Goal: Task Accomplishment & Management: Use online tool/utility

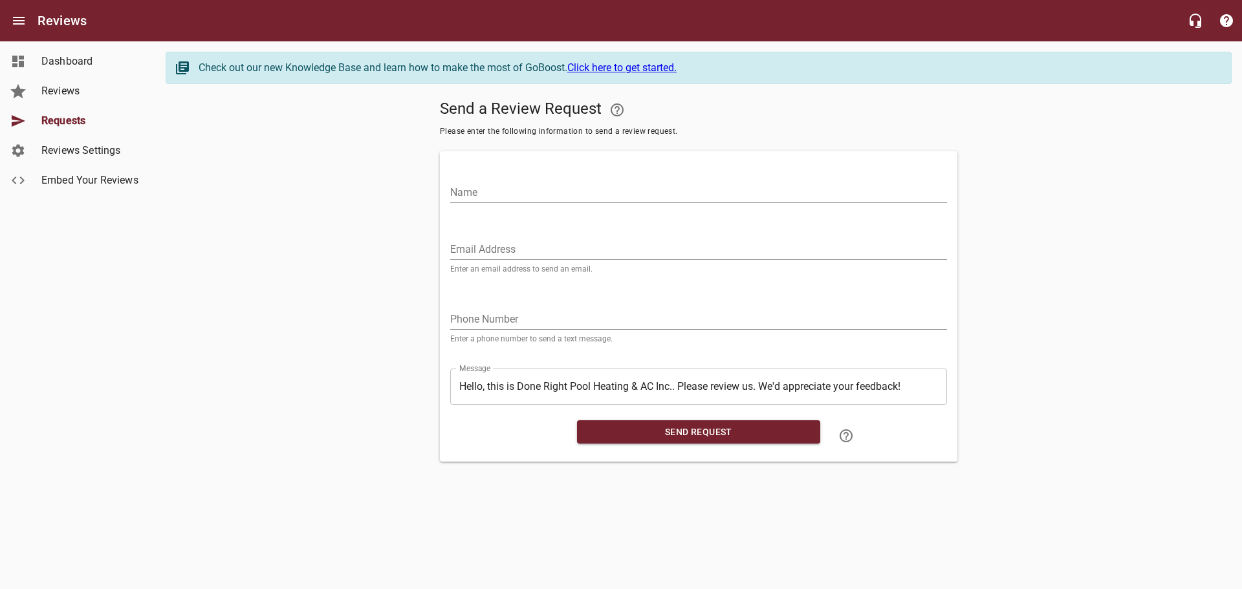
click at [544, 247] on input "Email Address" at bounding box center [698, 249] width 497 height 21
paste input "[EMAIL_ADDRESS][DOMAIN_NAME]"
type input "[EMAIL_ADDRESS][DOMAIN_NAME]"
drag, startPoint x: 507, startPoint y: 190, endPoint x: 519, endPoint y: 187, distance: 12.6
click at [507, 190] on input "Name" at bounding box center [698, 192] width 497 height 21
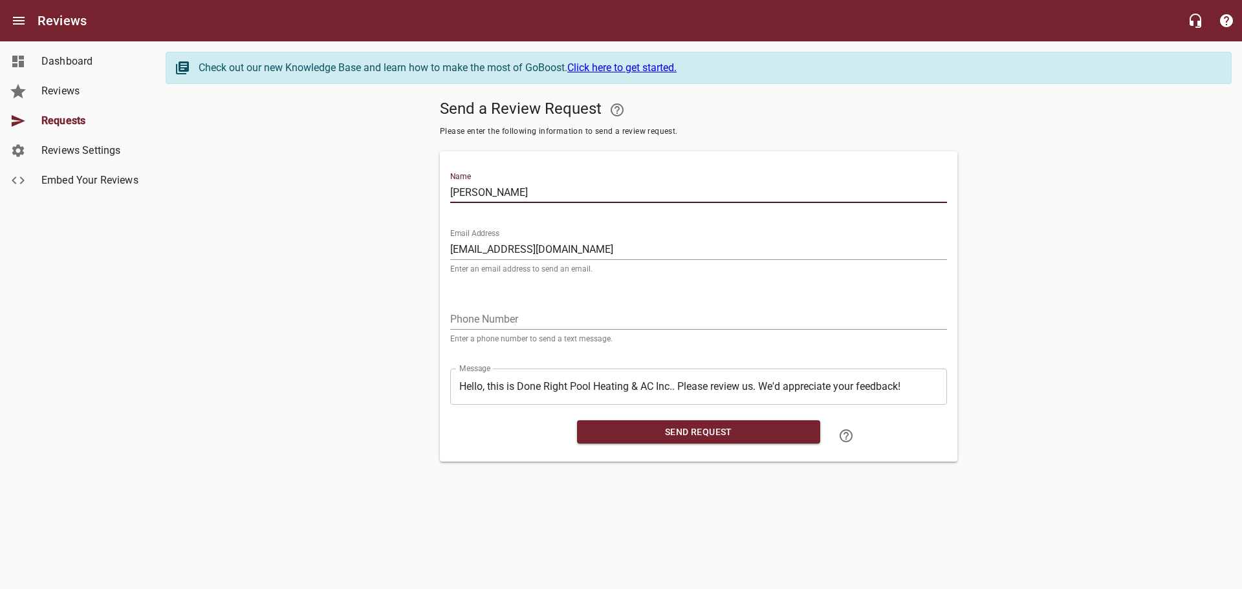
type input "[PERSON_NAME]"
click at [570, 322] on input "tel" at bounding box center [698, 319] width 497 height 21
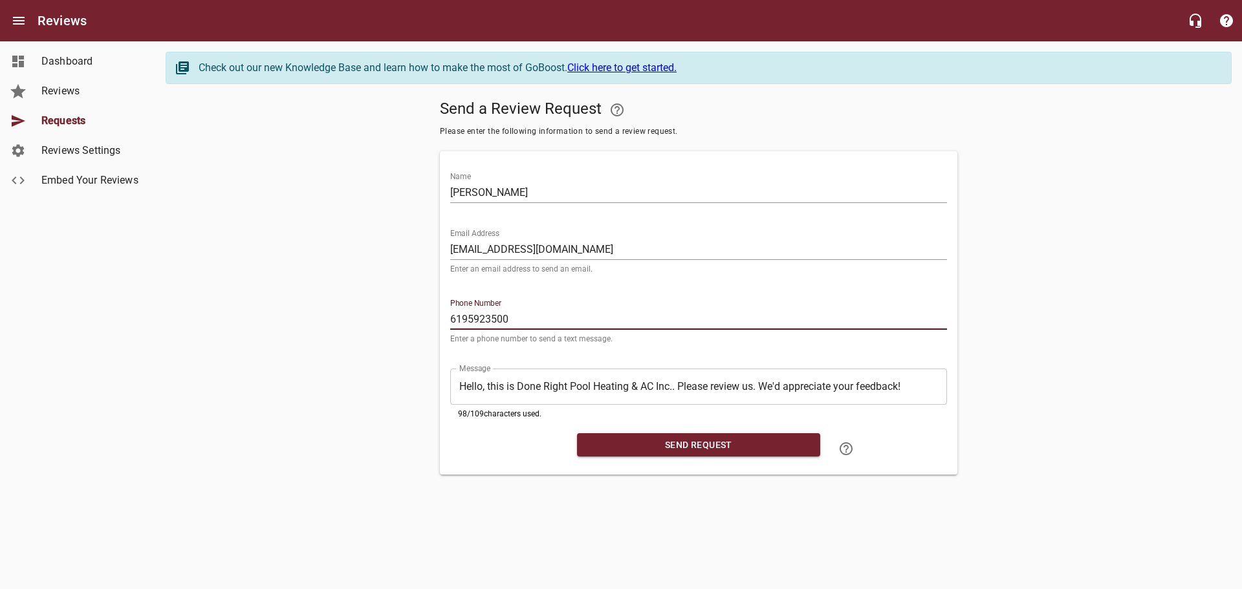
type input "6195923500"
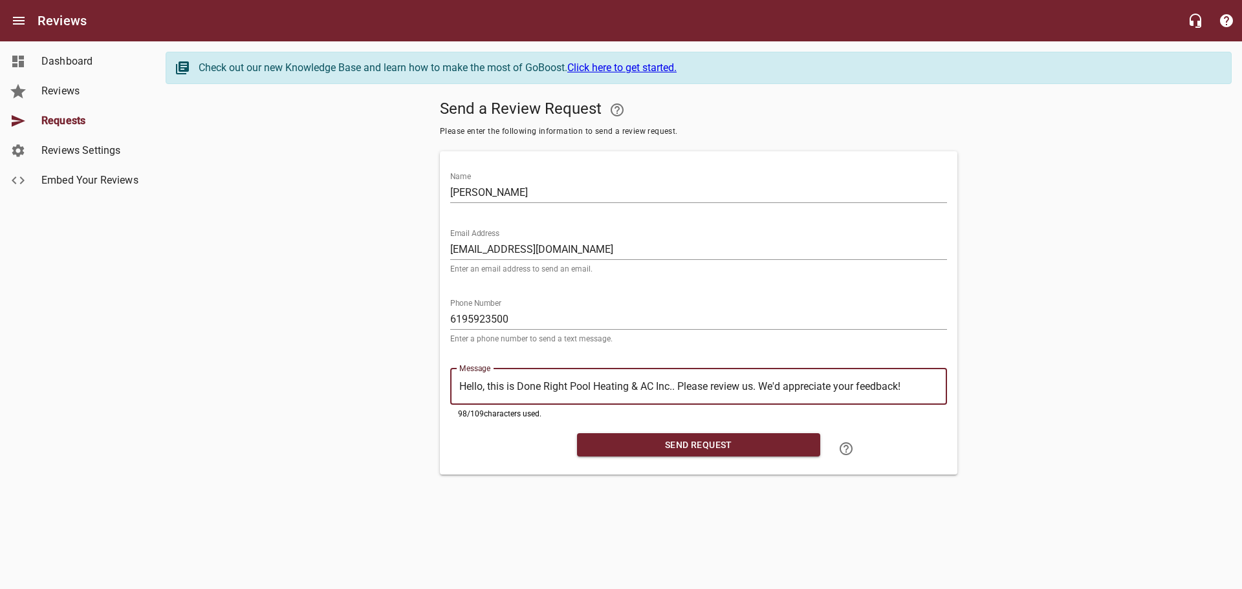
click at [577, 433] on button "Send Request" at bounding box center [698, 445] width 243 height 24
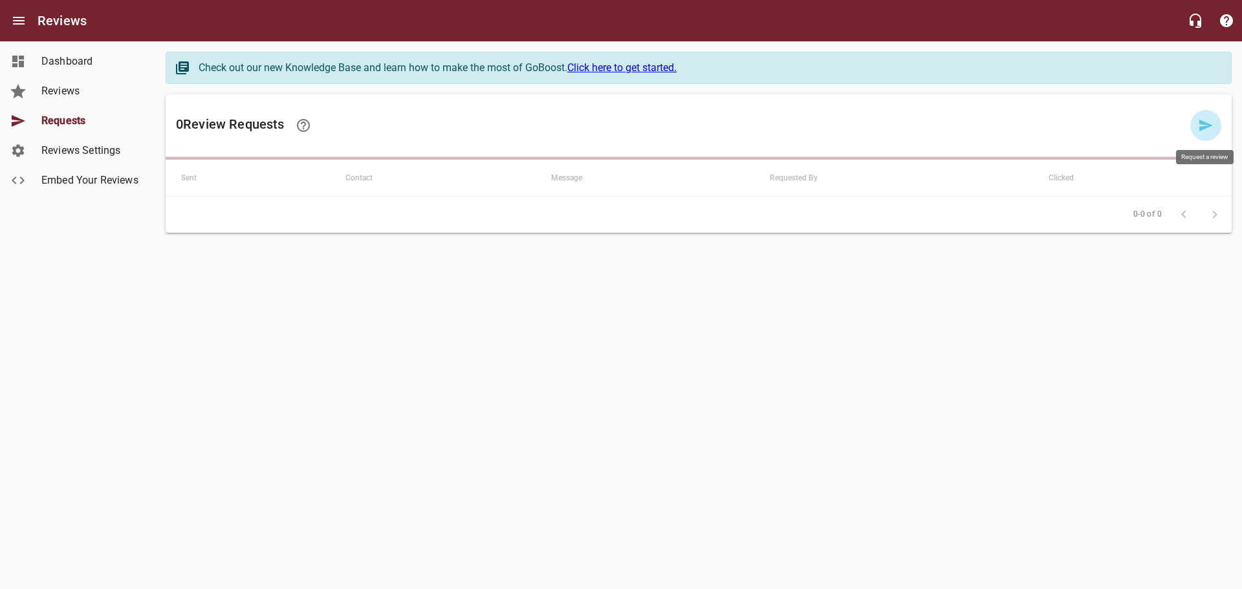
click at [1201, 124] on icon at bounding box center [1206, 126] width 14 height 12
